Goal: Task Accomplishment & Management: Manage account settings

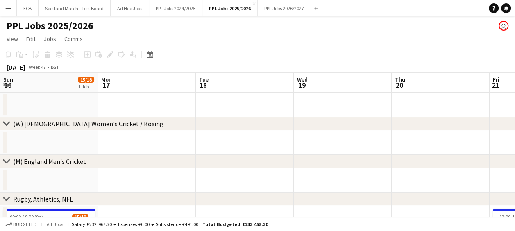
scroll to position [0, 272]
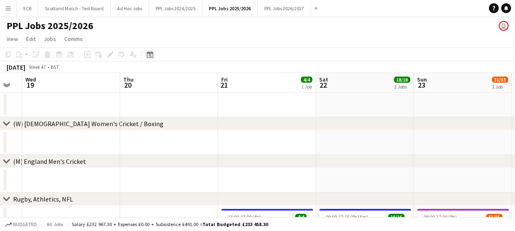
click at [151, 58] on div "Date picker" at bounding box center [150, 55] width 10 height 10
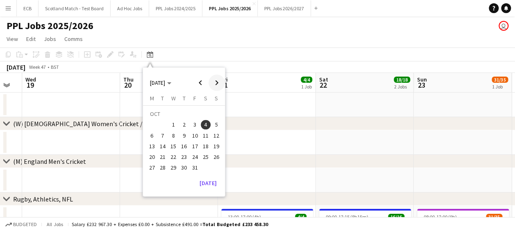
click at [217, 83] on span "Next month" at bounding box center [216, 83] width 16 height 16
click at [150, 136] on span "10" at bounding box center [152, 138] width 10 height 10
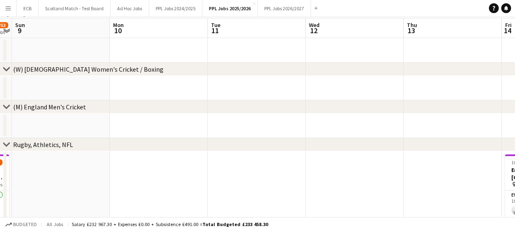
scroll to position [0, 0]
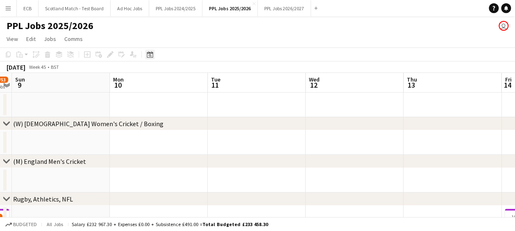
click at [149, 53] on icon at bounding box center [150, 54] width 6 height 7
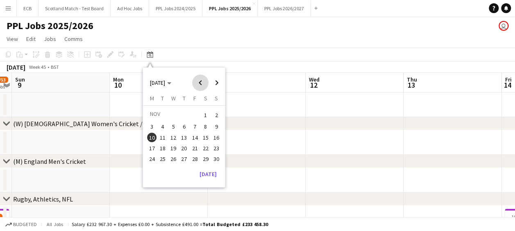
click at [203, 84] on span "Previous month" at bounding box center [200, 83] width 16 height 16
click at [173, 133] on span "10" at bounding box center [173, 136] width 10 height 10
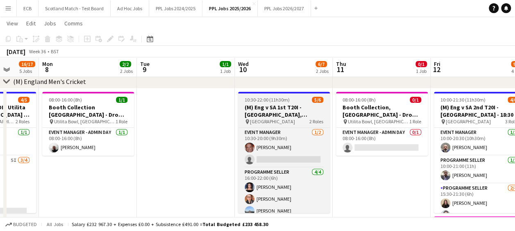
click at [272, 108] on h3 "(M) Eng v SA 1st T20I - [GEOGRAPHIC_DATA], [GEOGRAPHIC_DATA] - 18:[GEOGRAPHIC_D…" at bounding box center [284, 111] width 92 height 15
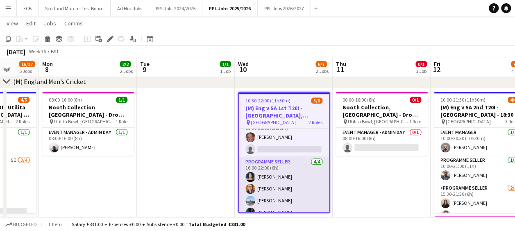
scroll to position [11, 0]
click at [269, 165] on app-card-role "Programme Seller [DATE] 16:00-22:00 (6h) [PERSON_NAME] [PERSON_NAME] [PERSON_NA…" at bounding box center [284, 189] width 90 height 63
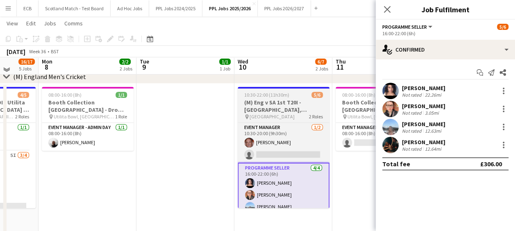
scroll to position [160, 0]
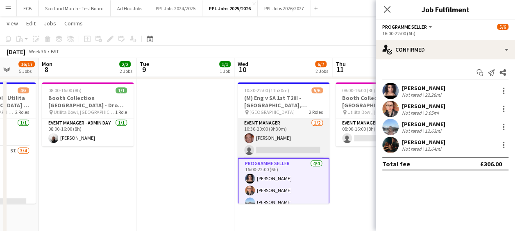
click at [285, 120] on app-card-role "Event Manager [DATE] 10:30-20:00 (9h30m) [PERSON_NAME] single-neutral-actions" at bounding box center [284, 138] width 92 height 40
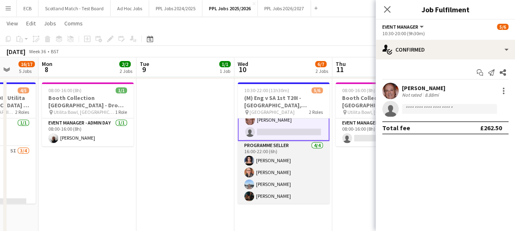
scroll to position [0, 0]
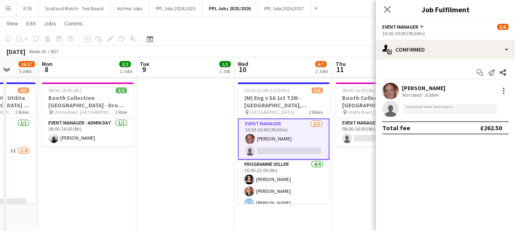
click at [276, 127] on app-card-role "Event Manager [DATE] 10:30-20:00 (9h30m) [PERSON_NAME] single-neutral-actions" at bounding box center [284, 138] width 92 height 41
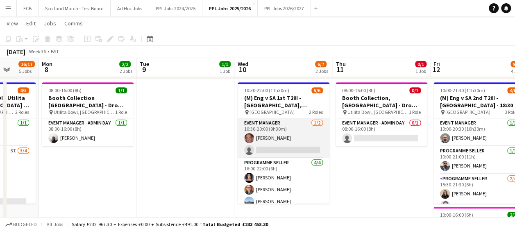
click at [276, 127] on app-card-role "Event Manager [DATE] 10:30-20:00 (9h30m) [PERSON_NAME] single-neutral-actions" at bounding box center [284, 138] width 92 height 40
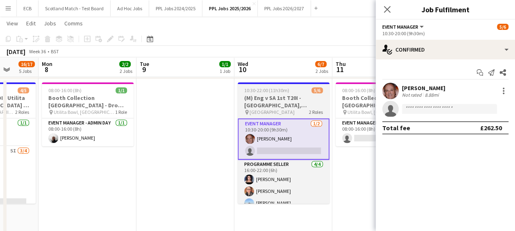
click at [285, 97] on h3 "(M) Eng v SA 1st T20I - [GEOGRAPHIC_DATA], [GEOGRAPHIC_DATA] - 18:[GEOGRAPHIC_D…" at bounding box center [284, 101] width 92 height 15
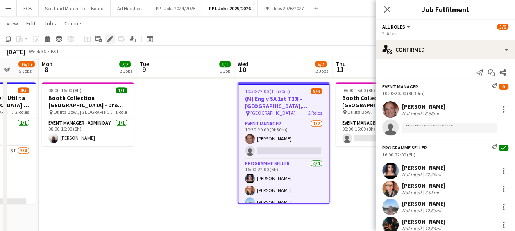
click at [112, 37] on icon at bounding box center [112, 37] width 2 height 2
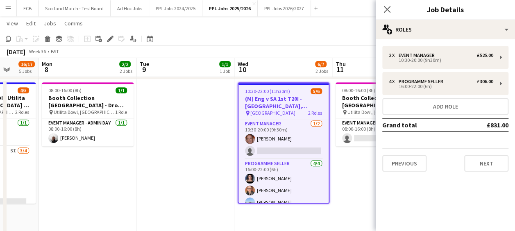
click at [270, 94] on app-job-card "10:30-22:00 (11h30m) 5/6 (M) Eng v SA 1st T20I - [GEOGRAPHIC_DATA], [GEOGRAPHIC…" at bounding box center [284, 142] width 92 height 121
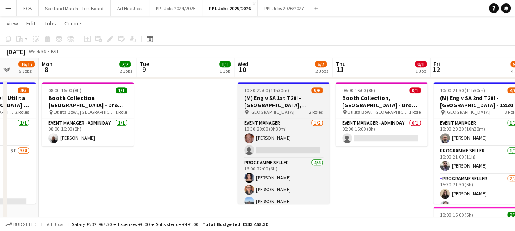
click at [269, 103] on h3 "(M) Eng v SA 1st T20I - [GEOGRAPHIC_DATA], [GEOGRAPHIC_DATA] - 18:[GEOGRAPHIC_D…" at bounding box center [284, 101] width 92 height 15
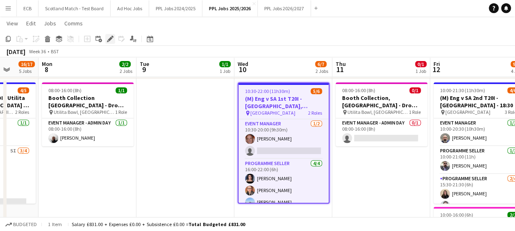
click at [110, 40] on icon at bounding box center [110, 39] width 5 height 5
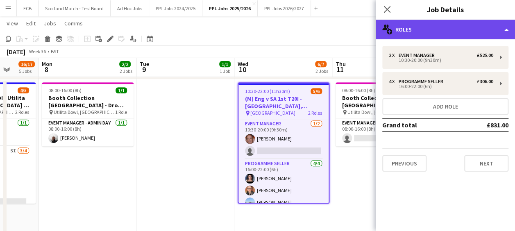
click at [424, 30] on div "multiple-users-add Roles" at bounding box center [445, 30] width 139 height 20
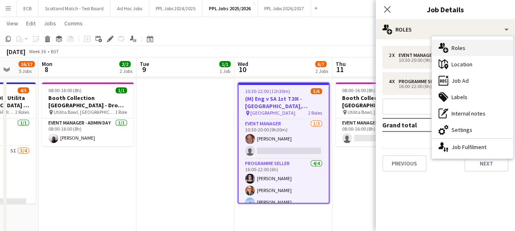
click at [464, 50] on div "multiple-users-add Roles" at bounding box center [472, 48] width 81 height 16
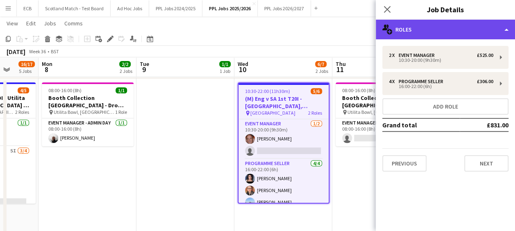
click at [416, 31] on div "multiple-users-add Roles" at bounding box center [445, 30] width 139 height 20
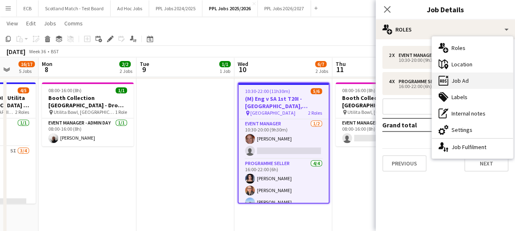
click at [466, 79] on div "ads-window Job Ad" at bounding box center [472, 80] width 81 height 16
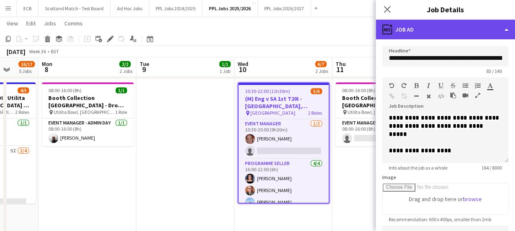
click at [425, 23] on div "ads-window Job Ad" at bounding box center [445, 30] width 139 height 20
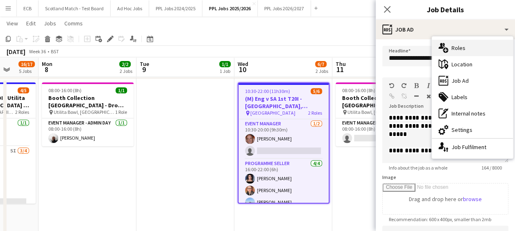
click at [446, 50] on icon "multiple-users-add" at bounding box center [443, 48] width 10 height 10
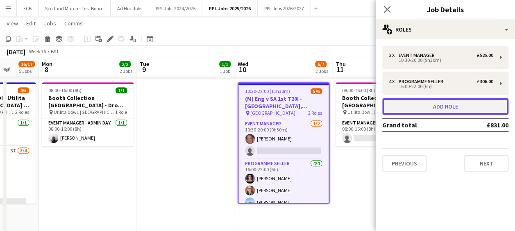
click at [436, 108] on button "Add role" at bounding box center [445, 106] width 126 height 16
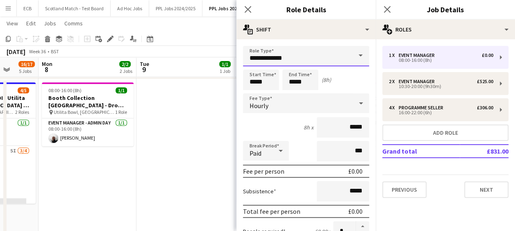
click at [305, 56] on input "**********" at bounding box center [306, 56] width 126 height 20
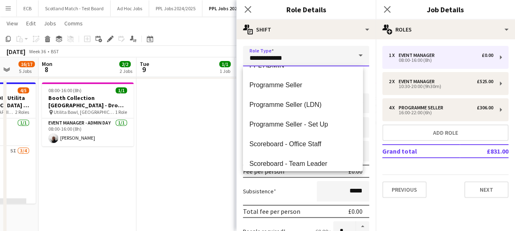
scroll to position [112, 0]
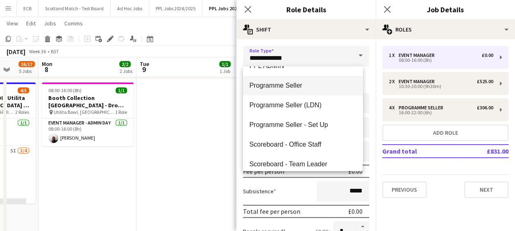
click at [276, 88] on span "Programme Seller" at bounding box center [302, 86] width 107 height 8
type input "**********"
type input "******"
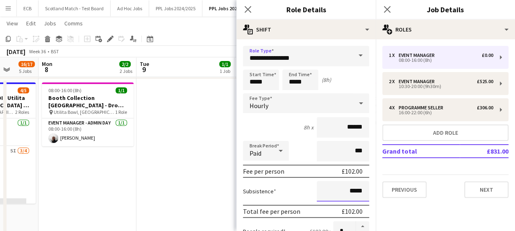
click at [346, 185] on input "*****" at bounding box center [343, 191] width 52 height 20
drag, startPoint x: 267, startPoint y: 79, endPoint x: 231, endPoint y: 79, distance: 35.2
type input "*****"
drag, startPoint x: 308, startPoint y: 82, endPoint x: 265, endPoint y: 83, distance: 42.6
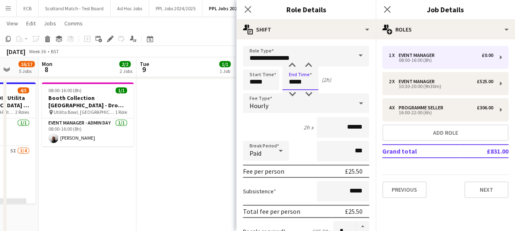
click at [265, 83] on div "Start Time ***** End Time ***** (2h)" at bounding box center [306, 80] width 126 height 20
type input "*****"
click at [346, 79] on div "Start Time ***** End Time ***** (6h)" at bounding box center [306, 80] width 126 height 20
click at [306, 84] on input "*****" at bounding box center [300, 80] width 36 height 20
drag, startPoint x: 295, startPoint y: 82, endPoint x: 290, endPoint y: 82, distance: 5.3
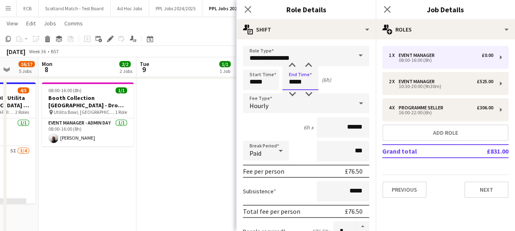
click at [290, 82] on input "*****" at bounding box center [300, 80] width 36 height 20
click at [255, 82] on input "*****" at bounding box center [261, 80] width 36 height 20
type input "*****"
click at [297, 84] on input "*****" at bounding box center [300, 80] width 36 height 20
type input "*****"
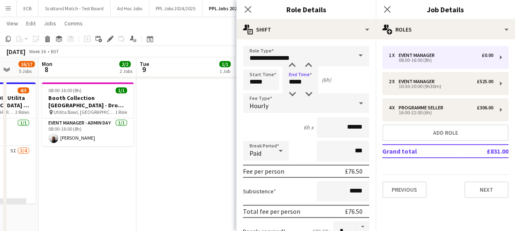
click at [338, 81] on div "Start Time ***** End Time ***** (6h)" at bounding box center [306, 80] width 126 height 20
click at [256, 82] on input "*****" at bounding box center [261, 80] width 36 height 20
type input "*****"
click at [331, 86] on div "Start Time ***** End Time ***** (7h)" at bounding box center [306, 80] width 126 height 20
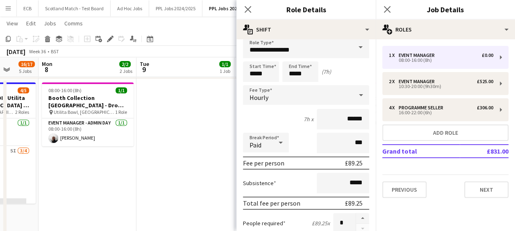
scroll to position [258, 0]
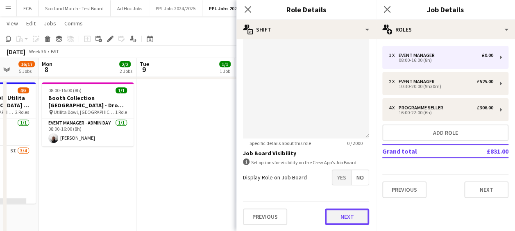
click at [341, 215] on button "Next" at bounding box center [347, 216] width 44 height 16
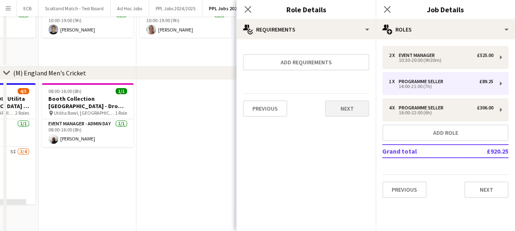
scroll to position [0, 0]
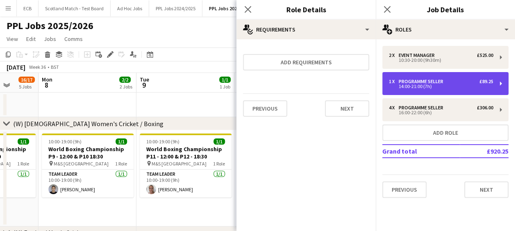
click at [430, 88] on div "14:00-21:00 (7h)" at bounding box center [441, 86] width 104 height 4
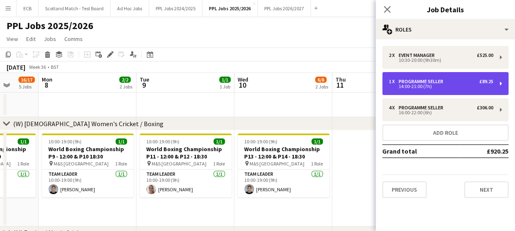
click at [440, 84] on div "Programme Seller" at bounding box center [423, 82] width 48 height 6
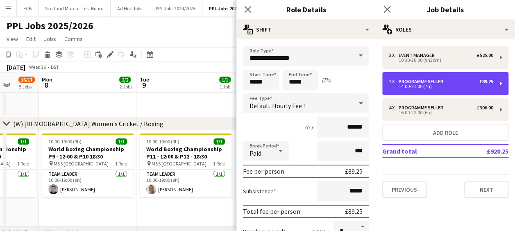
scroll to position [79, 0]
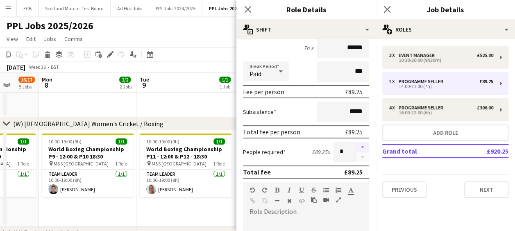
click at [356, 147] on button "button" at bounding box center [362, 147] width 13 height 11
type input "*"
click at [222, 105] on app-date-cell at bounding box center [185, 105] width 98 height 25
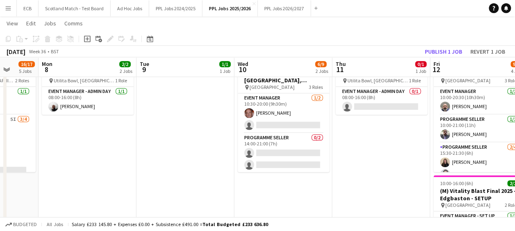
scroll to position [192, 0]
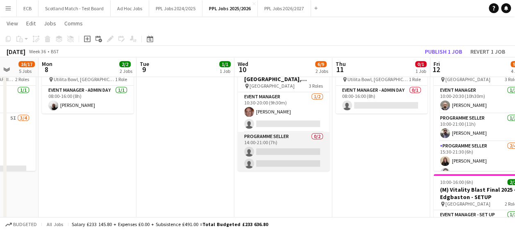
click at [275, 147] on app-card-role "Programme Seller 0/2 14:00-21:00 (7h) single-neutral-actions single-neutral-act…" at bounding box center [284, 152] width 92 height 40
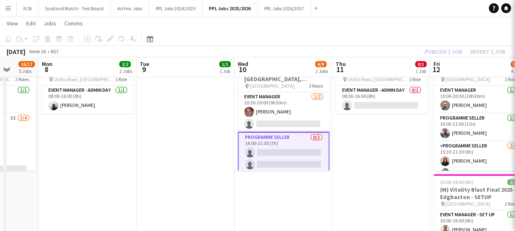
scroll to position [66, 0]
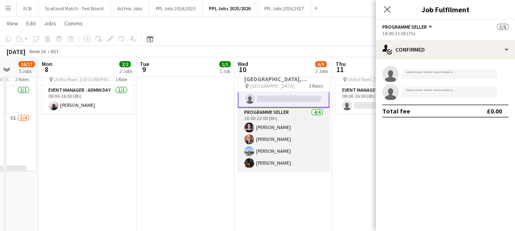
click at [271, 129] on app-card-role "Programme Seller [DATE] 16:00-22:00 (6h) [PERSON_NAME] [PERSON_NAME] [PERSON_NA…" at bounding box center [284, 139] width 92 height 63
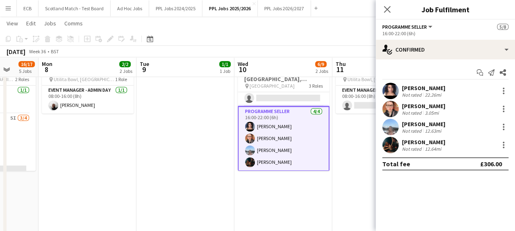
scroll to position [65, 0]
click at [503, 146] on div at bounding box center [503, 145] width 10 height 10
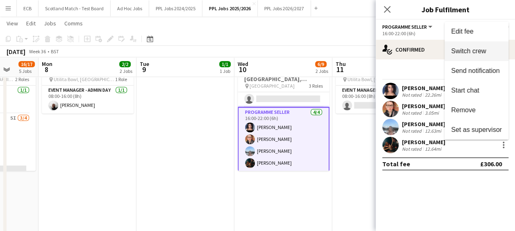
click at [477, 52] on span "Switch crew" at bounding box center [468, 51] width 35 height 7
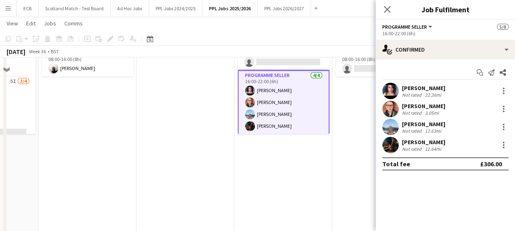
scroll to position [154, 0]
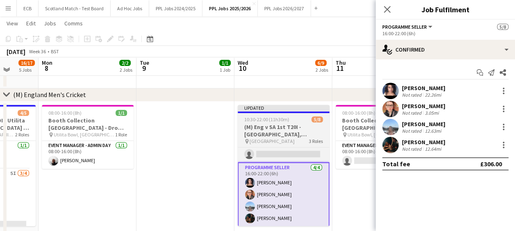
click at [277, 123] on h3 "(M) Eng v SA 1st T20I - [GEOGRAPHIC_DATA], [GEOGRAPHIC_DATA] - 18:[GEOGRAPHIC_D…" at bounding box center [284, 130] width 92 height 15
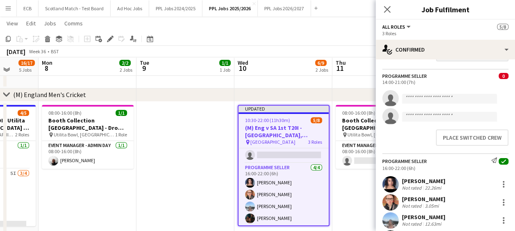
scroll to position [96, 0]
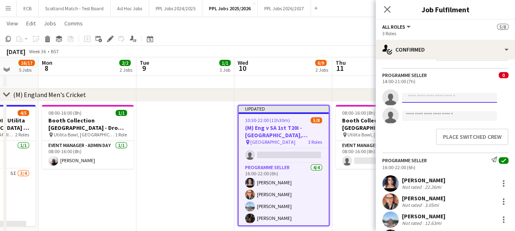
click at [430, 101] on input at bounding box center [449, 98] width 95 height 10
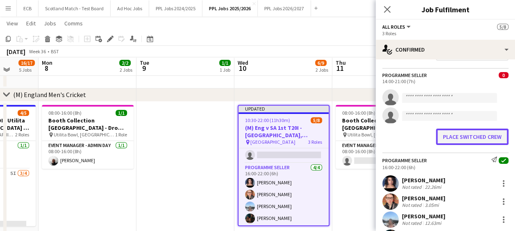
click at [474, 144] on button "Place switched crew" at bounding box center [472, 137] width 72 height 16
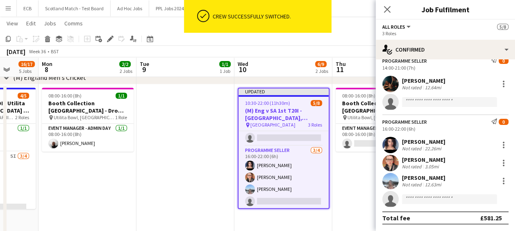
scroll to position [86, 0]
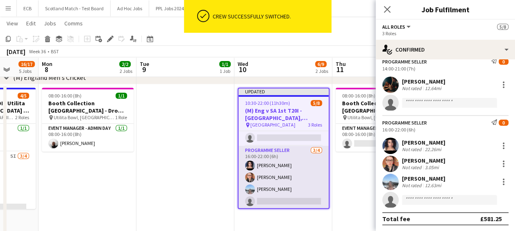
click at [275, 187] on app-card-role "Programme Seller [DATE] 16:00-22:00 (6h) [PERSON_NAME] [PERSON_NAME] [PERSON_NA…" at bounding box center [283, 177] width 90 height 63
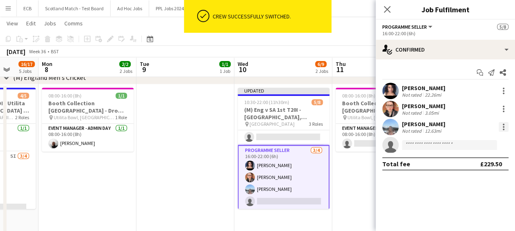
click at [503, 125] on div at bounding box center [503, 127] width 10 height 10
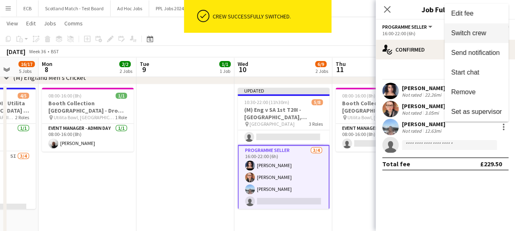
click at [480, 30] on span "Switch crew" at bounding box center [468, 32] width 35 height 7
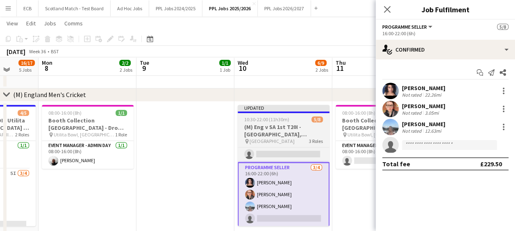
click at [278, 137] on h3 "(M) Eng v SA 1st T20I - [GEOGRAPHIC_DATA], [GEOGRAPHIC_DATA] - 18:[GEOGRAPHIC_D…" at bounding box center [284, 130] width 92 height 15
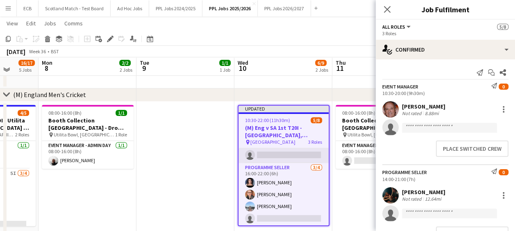
click at [299, 148] on app-card-role "Programme Seller [DATE] 14:00-21:00 (7h) [PERSON_NAME] single-neutral-actions" at bounding box center [283, 143] width 90 height 40
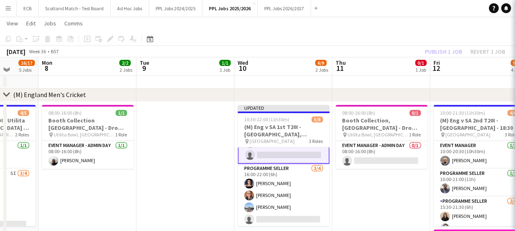
scroll to position [66, 0]
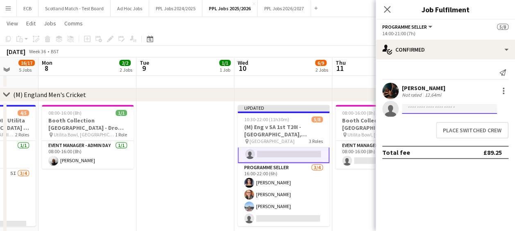
click at [437, 110] on input at bounding box center [449, 109] width 95 height 10
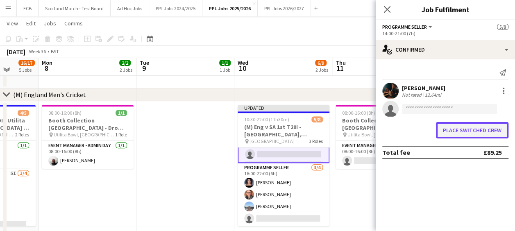
click at [490, 129] on button "Place switched crew" at bounding box center [472, 130] width 72 height 16
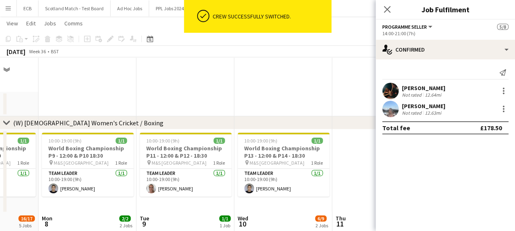
scroll to position [154, 0]
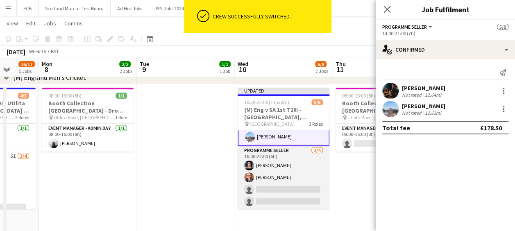
click at [279, 191] on app-card-role "Programme Seller [DATE] 16:00-22:00 (6h) [PERSON_NAME] [PERSON_NAME] single-neu…" at bounding box center [284, 177] width 92 height 63
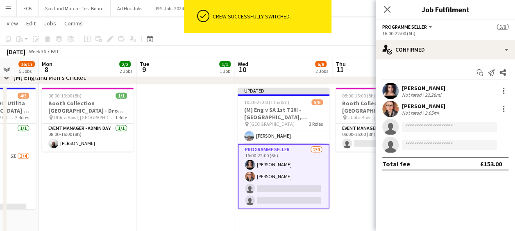
scroll to position [65, 0]
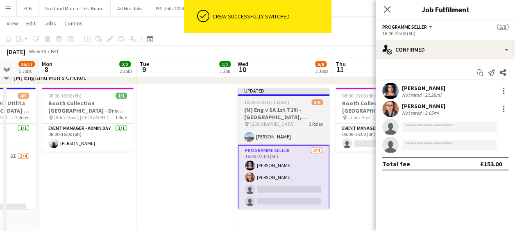
click at [277, 100] on span "10:30-22:00 (11h30m)" at bounding box center [266, 102] width 45 height 6
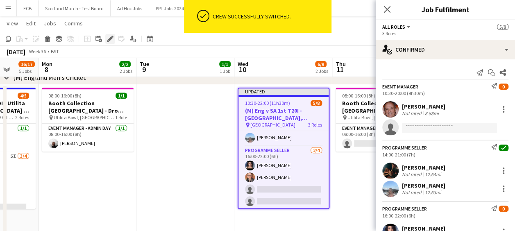
click at [109, 37] on icon "Edit" at bounding box center [110, 39] width 7 height 7
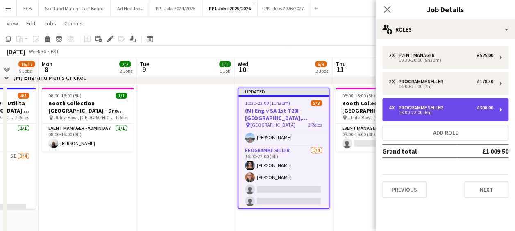
click at [465, 109] on div "4 x Programme Seller £306.00" at bounding box center [441, 108] width 104 height 6
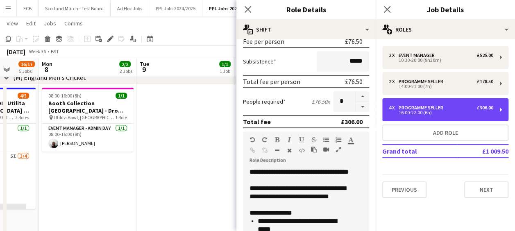
scroll to position [131, 0]
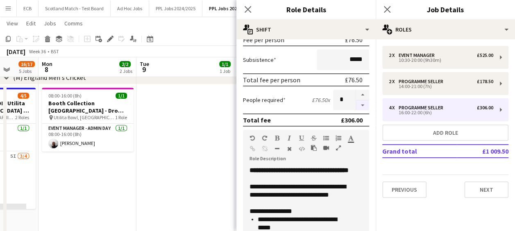
click at [356, 104] on button "button" at bounding box center [362, 105] width 13 height 10
type input "*"
click at [189, 131] on app-date-cell at bounding box center [185, 202] width 98 height 237
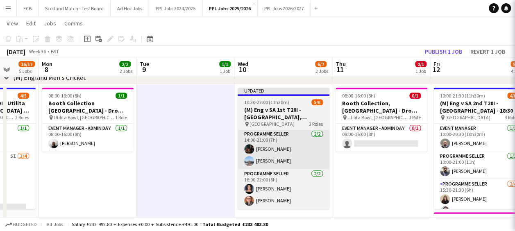
scroll to position [40, 0]
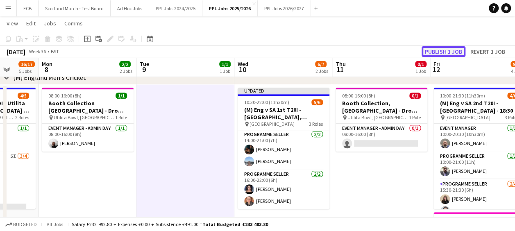
click at [458, 48] on button "Publish 1 job" at bounding box center [443, 51] width 44 height 11
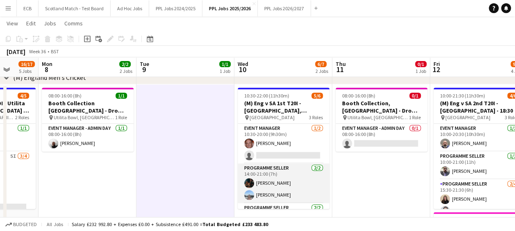
scroll to position [1, 0]
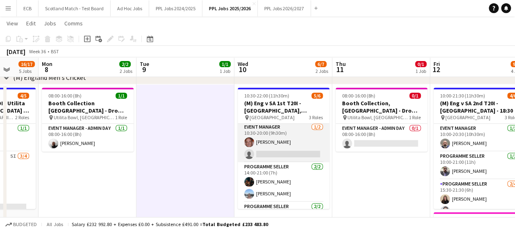
click at [297, 151] on app-card-role "Event Manager [DATE] 10:30-20:00 (9h30m) [PERSON_NAME] single-neutral-actions" at bounding box center [284, 142] width 92 height 40
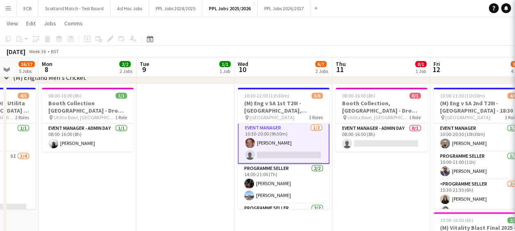
scroll to position [2, 0]
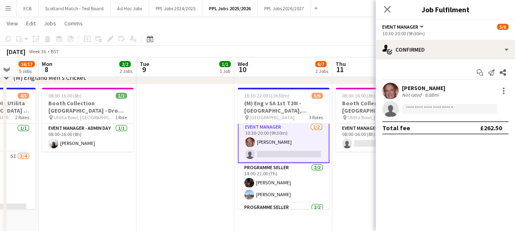
click at [291, 128] on app-card-role "Event Manager [DATE] 10:30-20:00 (9h30m) [PERSON_NAME] single-neutral-actions" at bounding box center [284, 142] width 92 height 41
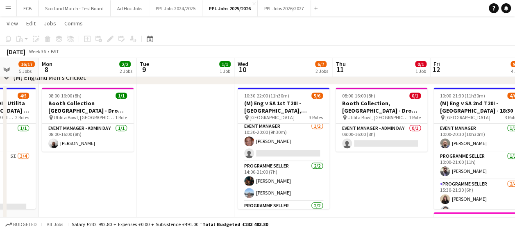
scroll to position [1, 0]
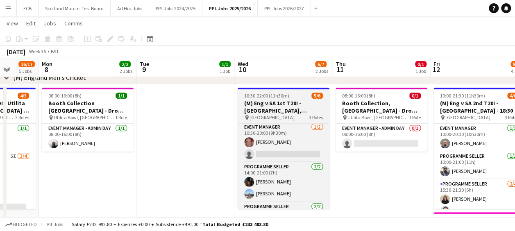
click at [267, 102] on h3 "(M) Eng v SA 1st T20I - [GEOGRAPHIC_DATA], [GEOGRAPHIC_DATA] - 18:[GEOGRAPHIC_D…" at bounding box center [284, 107] width 92 height 15
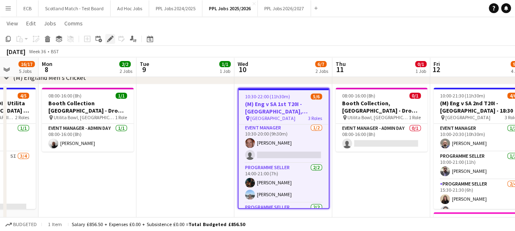
click at [111, 37] on icon at bounding box center [110, 39] width 5 height 5
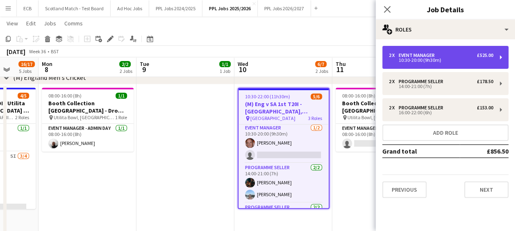
click at [487, 63] on div "2 x Event Manager £525.00 10:30-20:00 (9h30m)" at bounding box center [445, 57] width 126 height 23
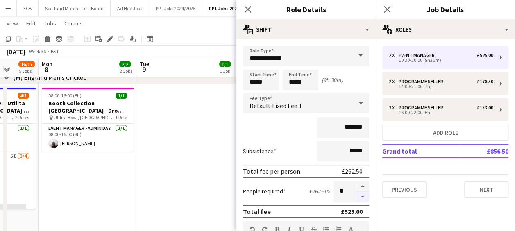
click at [356, 197] on button "button" at bounding box center [362, 197] width 13 height 10
type input "*"
click at [223, 174] on app-date-cell at bounding box center [185, 202] width 98 height 237
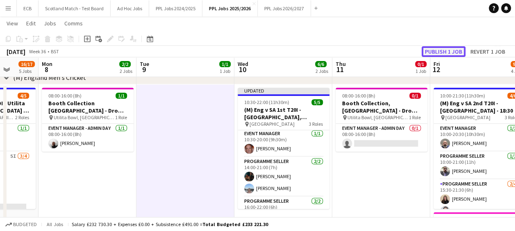
click at [436, 50] on button "Publish 1 job" at bounding box center [443, 51] width 44 height 11
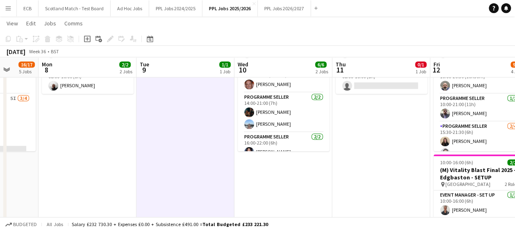
scroll to position [156, 0]
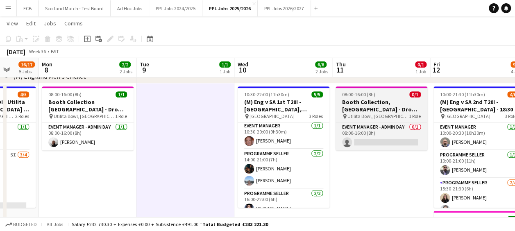
click at [374, 95] on span "08:00-16:00 (8h)" at bounding box center [358, 94] width 33 height 6
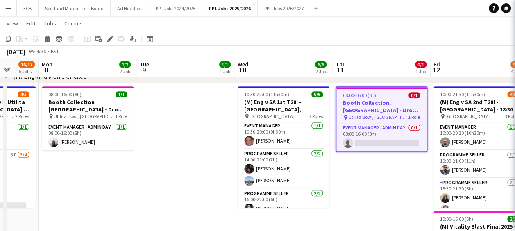
type input "*******"
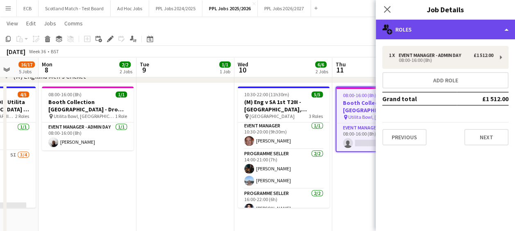
click at [449, 30] on div "multiple-users-add Roles" at bounding box center [445, 30] width 139 height 20
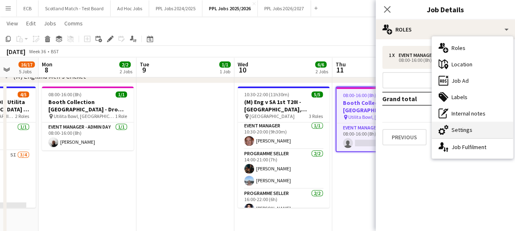
click at [459, 128] on div "cog-double-3 Settings" at bounding box center [472, 130] width 81 height 16
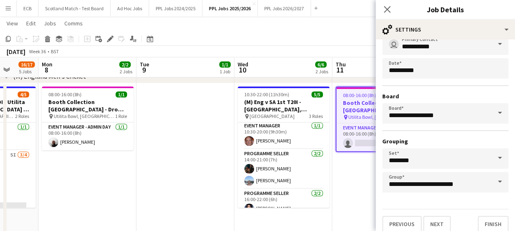
scroll to position [63, 0]
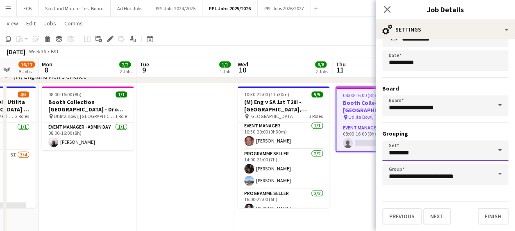
click at [437, 151] on input "********" at bounding box center [445, 150] width 126 height 20
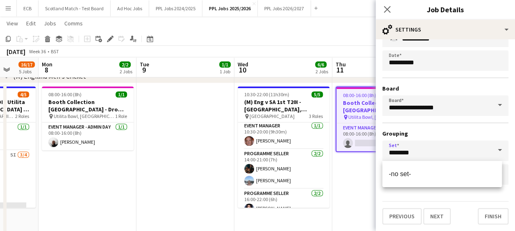
click at [431, 131] on h3 "Grouping" at bounding box center [445, 133] width 126 height 7
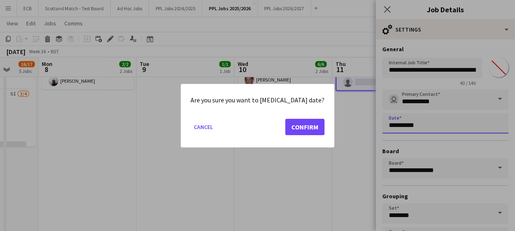
scroll to position [0, 0]
click at [440, 122] on body "Menu Boards Boards Boards All jobs Status Workforce Workforce My Workforce Recr…" at bounding box center [257, 231] width 515 height 896
click at [308, 125] on button "Confirm" at bounding box center [304, 126] width 39 height 16
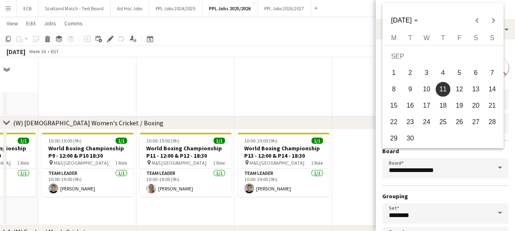
scroll to position [216, 0]
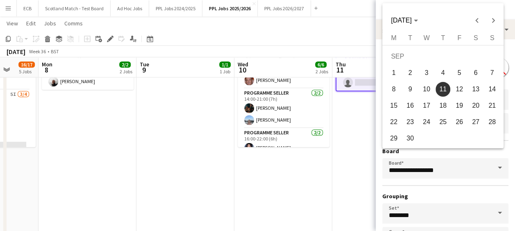
click at [430, 86] on span "10" at bounding box center [426, 89] width 15 height 15
type input "**********"
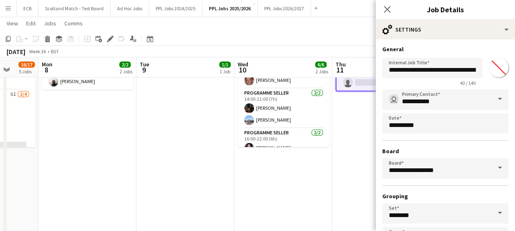
click at [357, 136] on app-date-cell "08:00-16:00 (8h) 0/1 Booth Collection, [GEOGRAPHIC_DATA] - Drop off Warick pin …" at bounding box center [381, 141] width 98 height 237
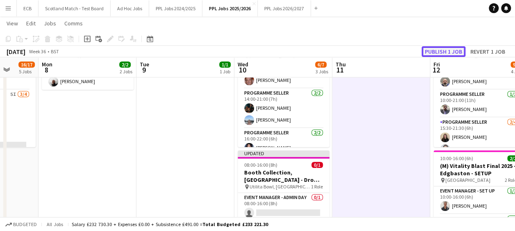
click at [438, 52] on button "Publish 1 job" at bounding box center [443, 51] width 44 height 11
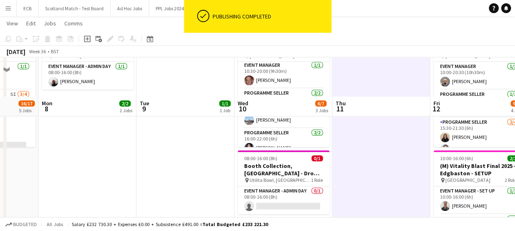
scroll to position [279, 0]
